Goal: Information Seeking & Learning: Learn about a topic

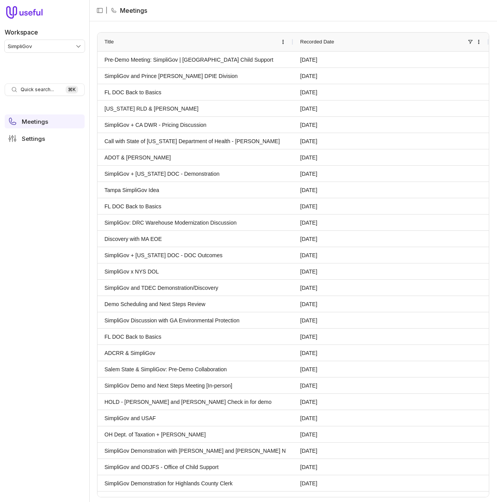
click at [61, 47] on html "Workspace SimpliGov Quick search... ⌘ K Meetings Settings | Meetings Drag here …" at bounding box center [248, 251] width 497 height 502
click at [195, 57] on link "Pre-Demo Meeting: SimpliGov | [GEOGRAPHIC_DATA] Child Support" at bounding box center [195, 59] width 182 height 15
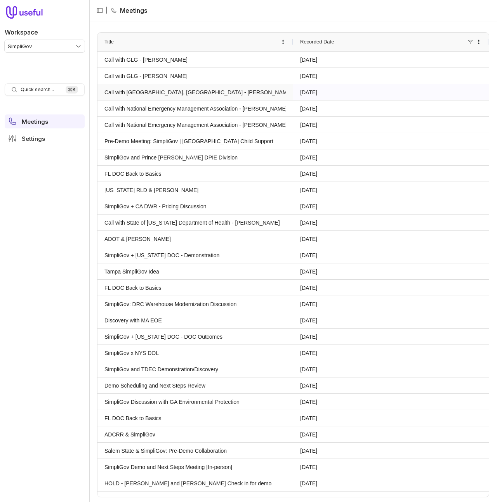
click at [221, 88] on link "Call with [GEOGRAPHIC_DATA], [GEOGRAPHIC_DATA] - [PERSON_NAME]" at bounding box center [195, 92] width 182 height 15
click at [229, 103] on link "Call with National Emergency Management Association - [PERSON_NAME]" at bounding box center [195, 108] width 182 height 15
click at [208, 205] on link "SimpliGov + CA DWR - Pricing Discussion" at bounding box center [195, 206] width 182 height 15
